Goal: Task Accomplishment & Management: Manage account settings

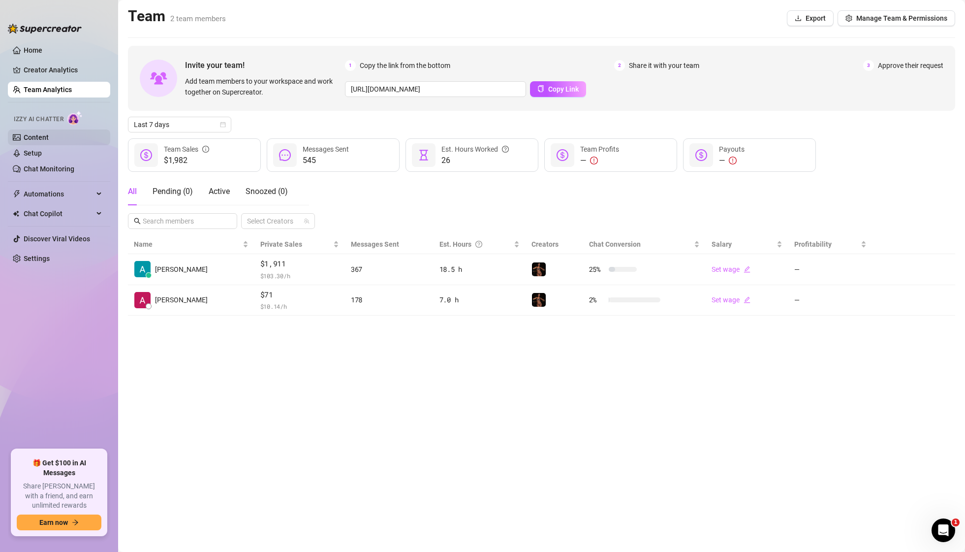
click at [49, 141] on link "Content" at bounding box center [36, 137] width 25 height 8
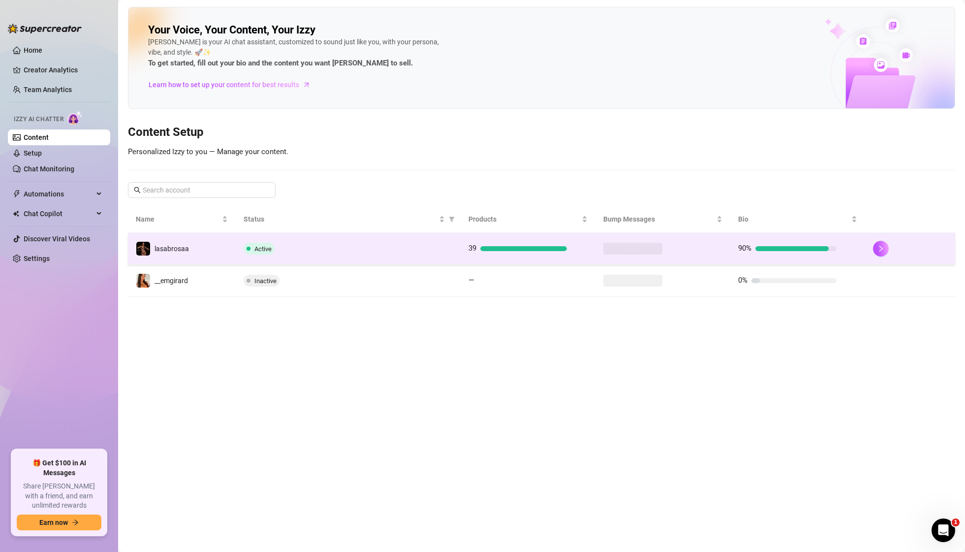
click at [318, 245] on div "Active" at bounding box center [348, 249] width 209 height 12
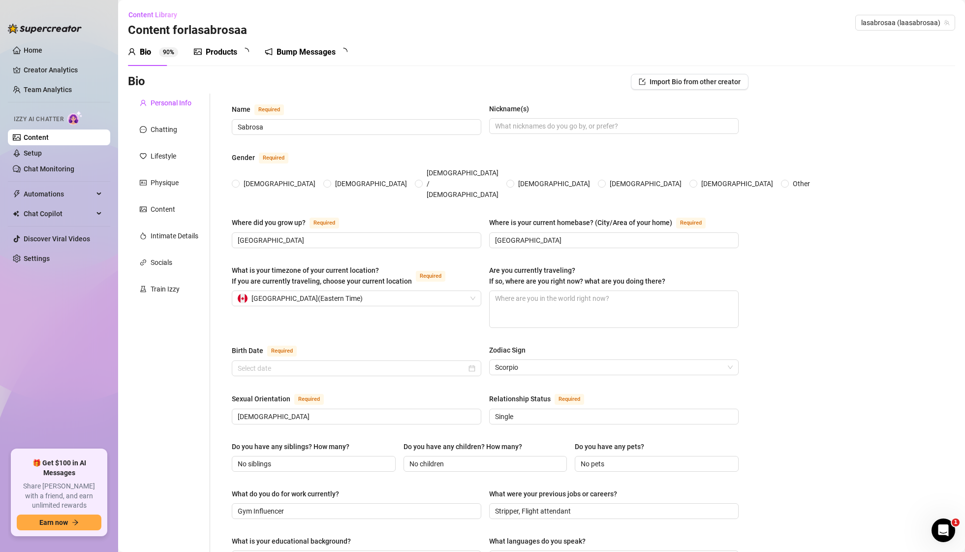
radio input "true"
type input "[DATE]"
click at [231, 50] on div "Products" at bounding box center [221, 52] width 31 height 12
